Goal: Information Seeking & Learning: Learn about a topic

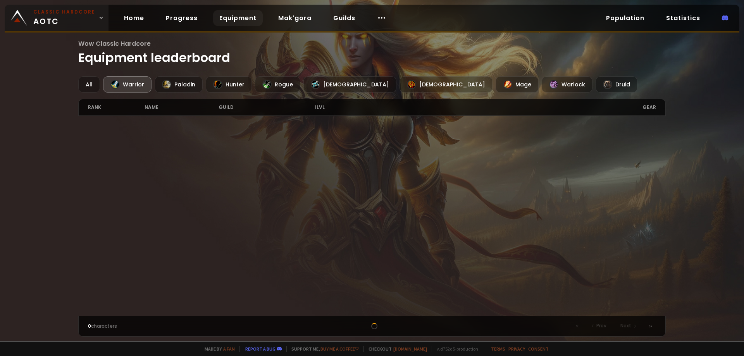
click at [65, 20] on span "Classic Hardcore AOTC" at bounding box center [64, 18] width 62 height 19
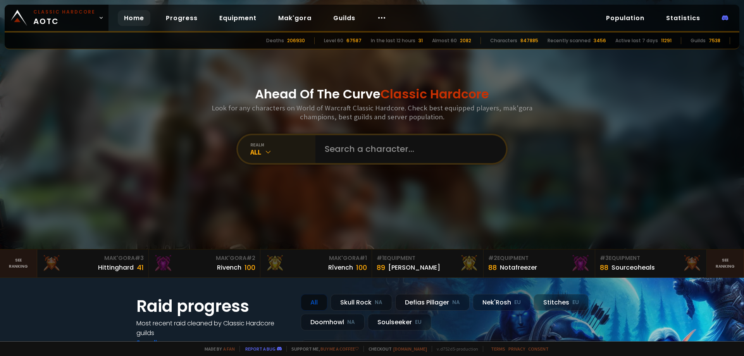
click at [299, 153] on div "All" at bounding box center [282, 152] width 65 height 9
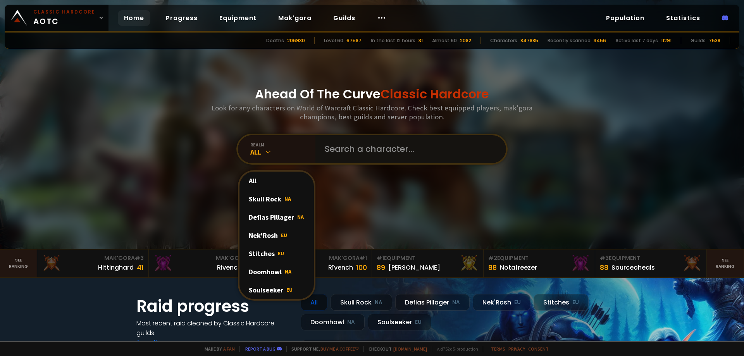
click at [380, 155] on input "text" at bounding box center [408, 149] width 177 height 28
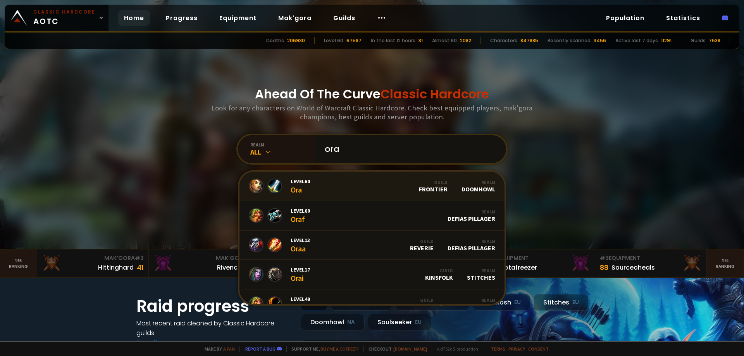
type input "ora"
click at [318, 183] on link "Level 60 Ora Guild Frontier Realm Doomhowl" at bounding box center [371, 186] width 265 height 29
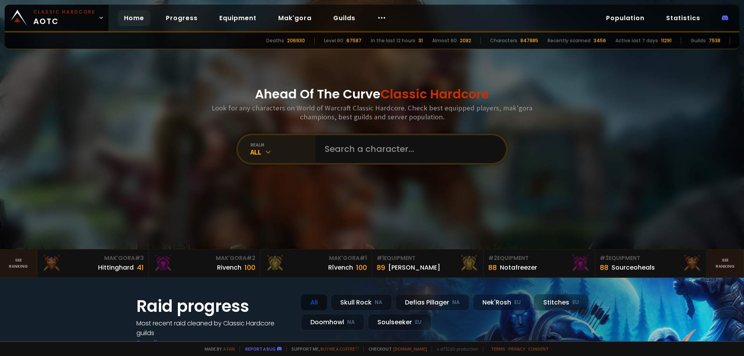
click at [267, 151] on icon at bounding box center [268, 152] width 8 height 8
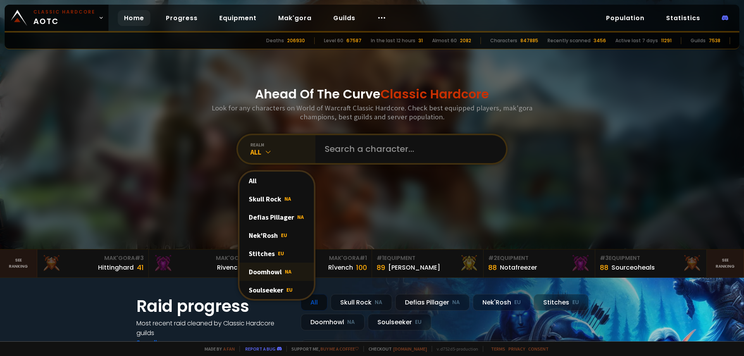
click at [251, 272] on div "Doomhowl NA" at bounding box center [276, 272] width 74 height 18
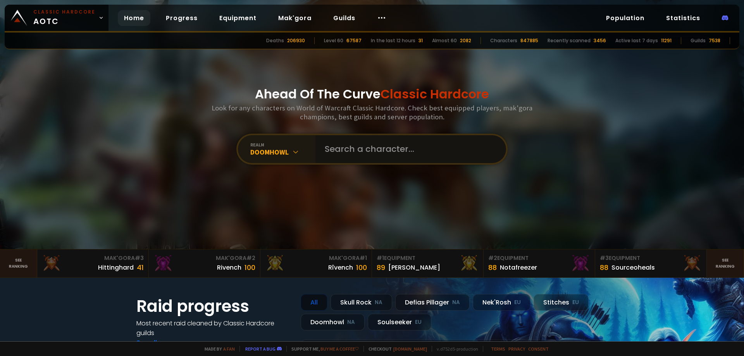
click at [400, 148] on input "text" at bounding box center [408, 149] width 177 height 28
click at [238, 17] on link "Equipment" at bounding box center [238, 18] width 50 height 16
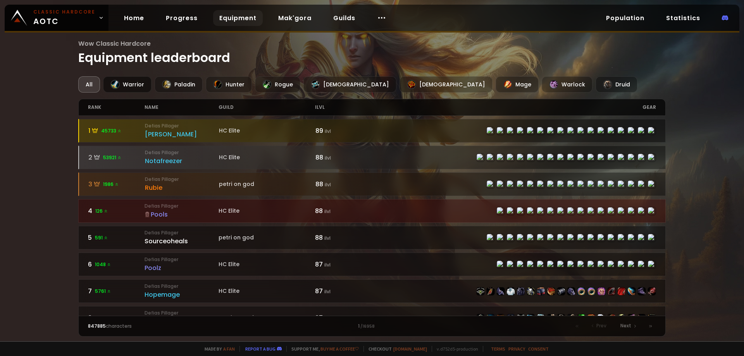
click at [129, 85] on div "Warrior" at bounding box center [127, 84] width 48 height 16
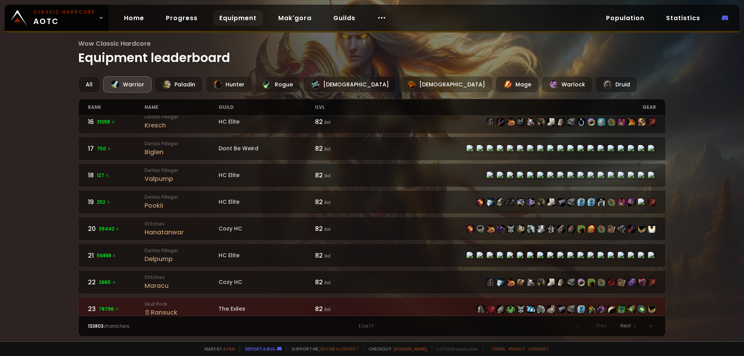
scroll to position [542, 0]
